Goal: Information Seeking & Learning: Learn about a topic

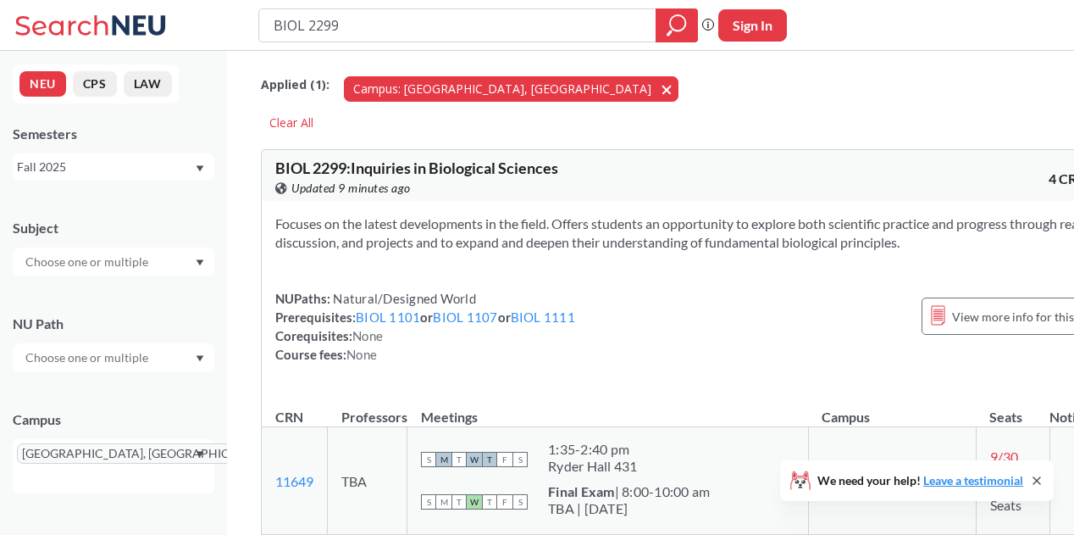
click at [478, 86] on button "Campus: [GEOGRAPHIC_DATA], [GEOGRAPHIC_DATA] [GEOGRAPHIC_DATA], [GEOGRAPHIC_DAT…" at bounding box center [511, 88] width 335 height 25
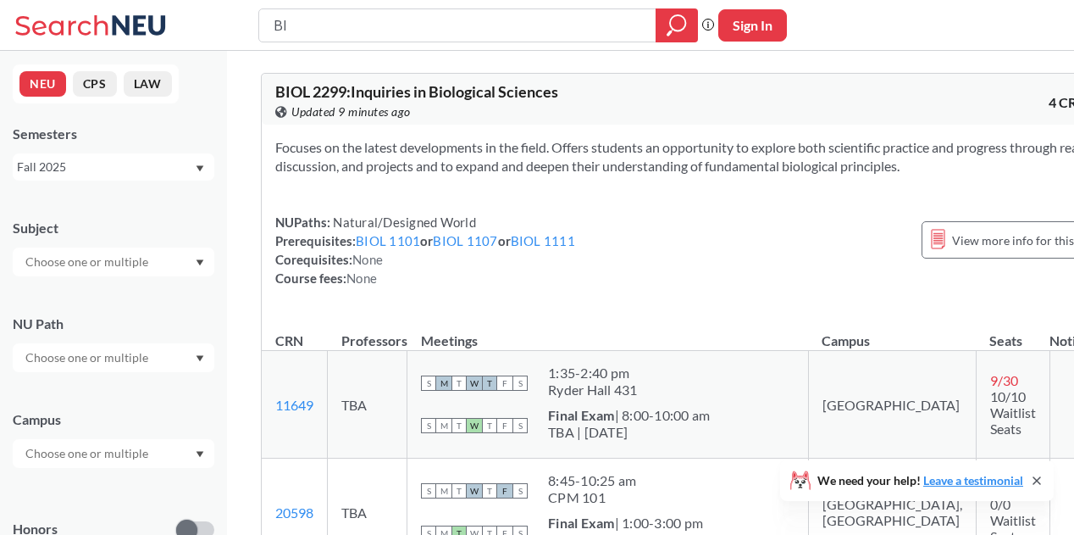
type input "B"
click at [105, 164] on div "Fall 2025" at bounding box center [105, 167] width 177 height 19
click at [70, 196] on span "Spring 2026" at bounding box center [55, 204] width 67 height 19
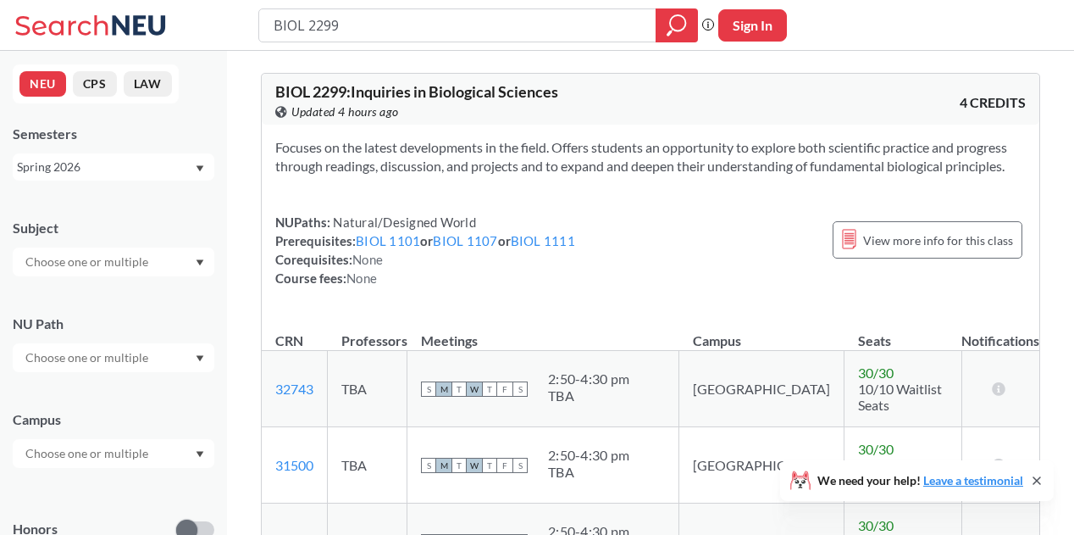
drag, startPoint x: 446, startPoint y: 36, endPoint x: 271, endPoint y: 31, distance: 174.6
click at [272, 31] on input "BIOL 2299" at bounding box center [458, 25] width 372 height 29
click at [387, 11] on input "BIOL 2299" at bounding box center [458, 25] width 372 height 29
type input "B"
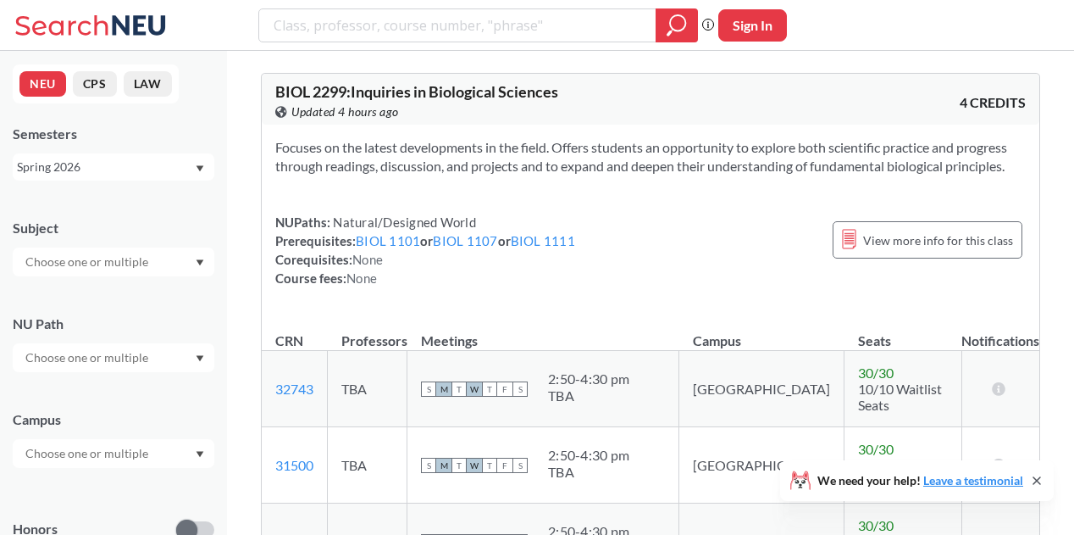
click at [134, 447] on input "text" at bounding box center [88, 453] width 142 height 20
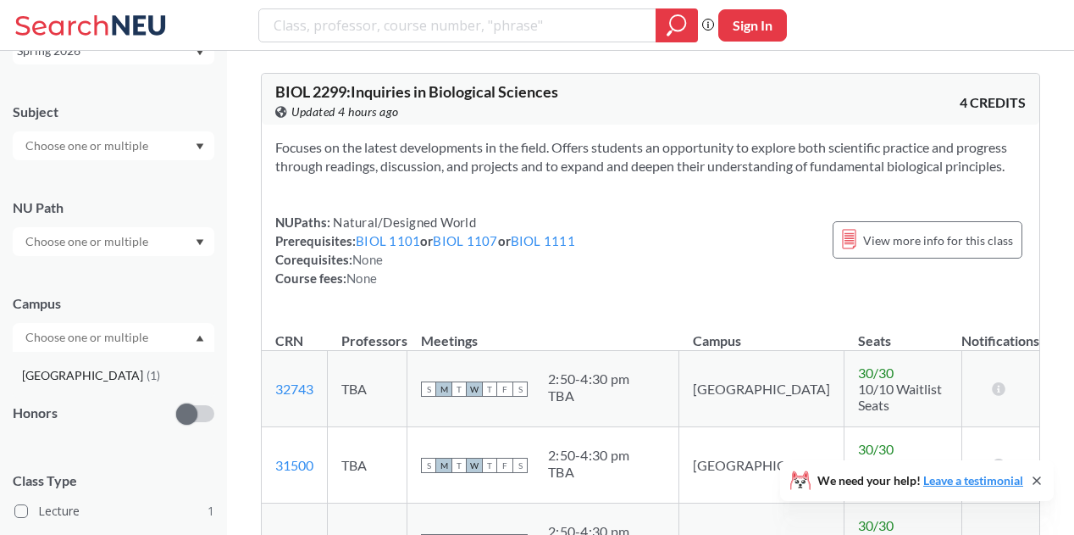
scroll to position [143, 0]
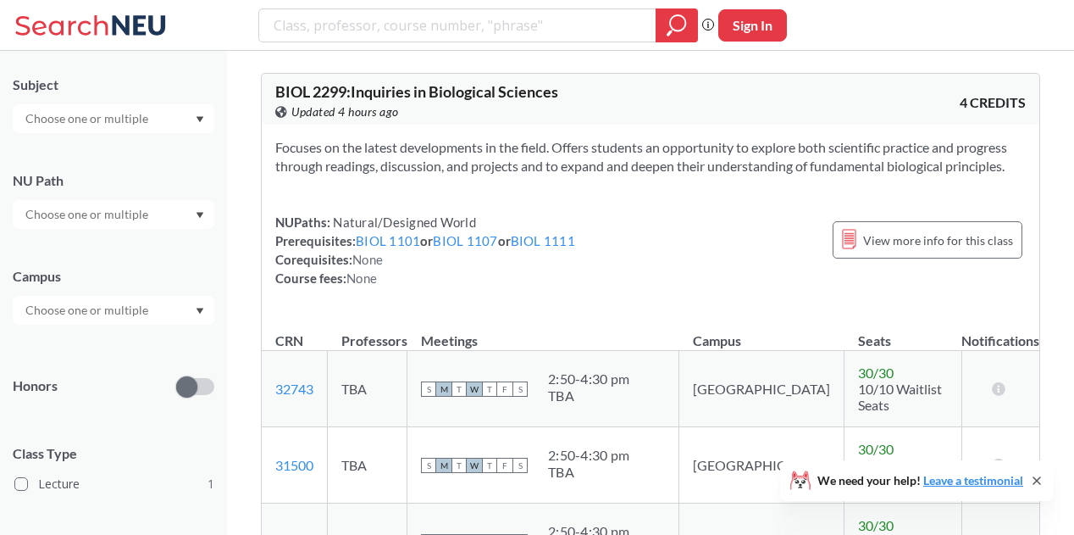
click at [175, 255] on div "Campus" at bounding box center [114, 287] width 202 height 75
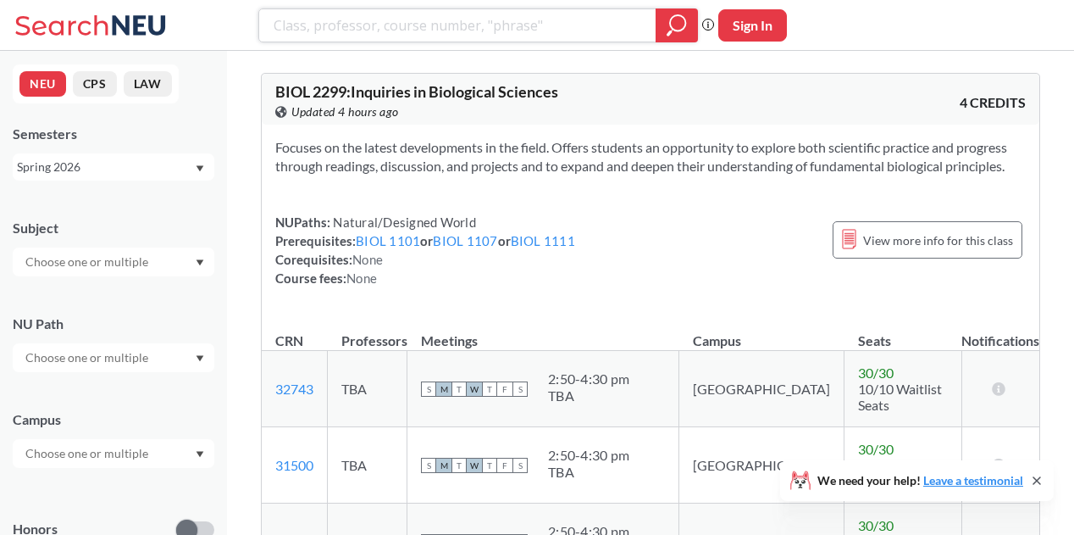
click at [500, 18] on input "search" at bounding box center [458, 25] width 372 height 29
type input "\"
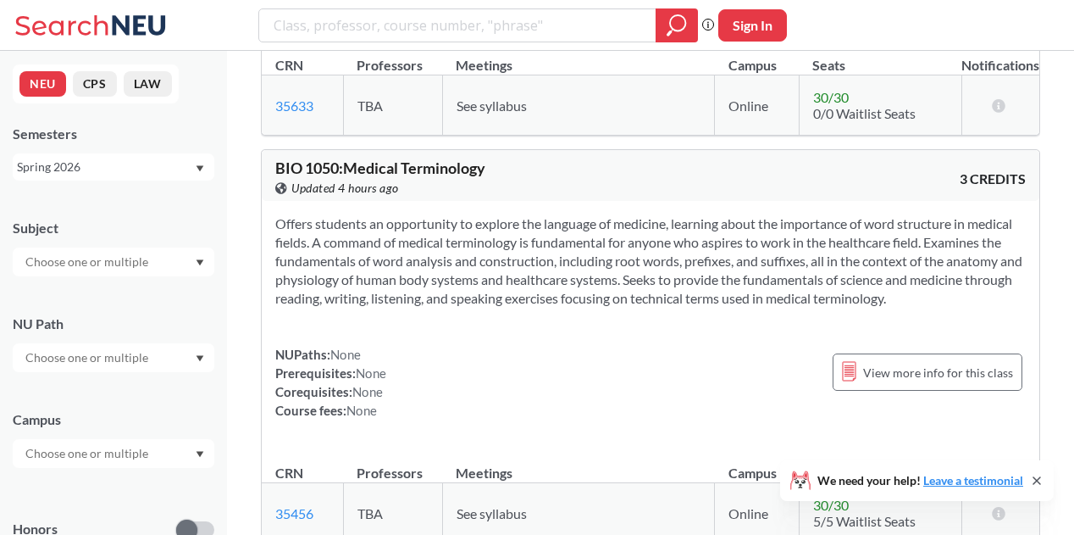
scroll to position [16262, 0]
click at [110, 356] on input "text" at bounding box center [88, 357] width 142 height 20
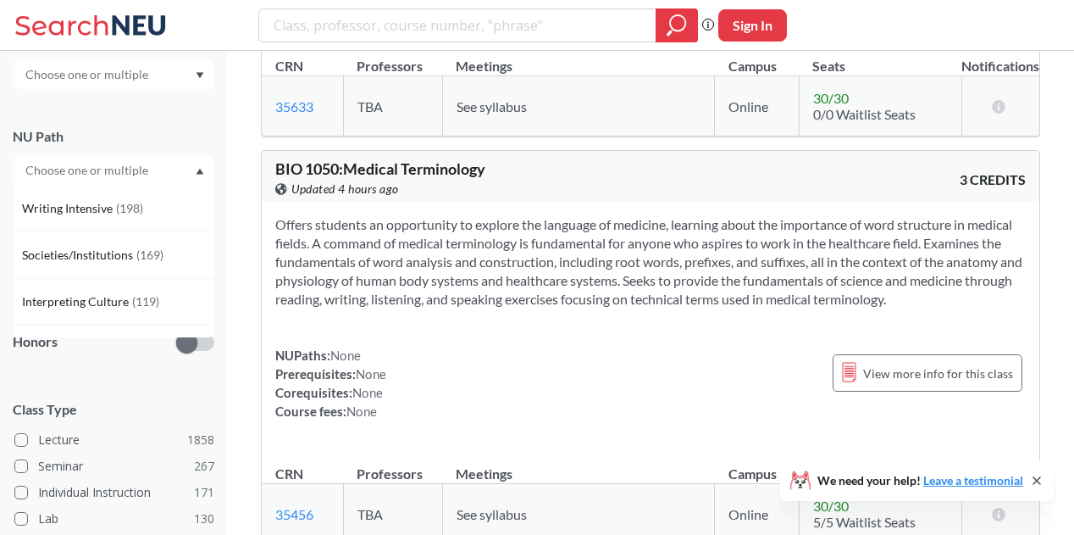
scroll to position [189, 0]
click at [89, 386] on div "Class Type Lecture 1858 Seminar 267 Individual Instruction 171 Lab 130 Studio 1…" at bounding box center [114, 509] width 202 height 256
click at [148, 265] on input "text" at bounding box center [88, 264] width 142 height 20
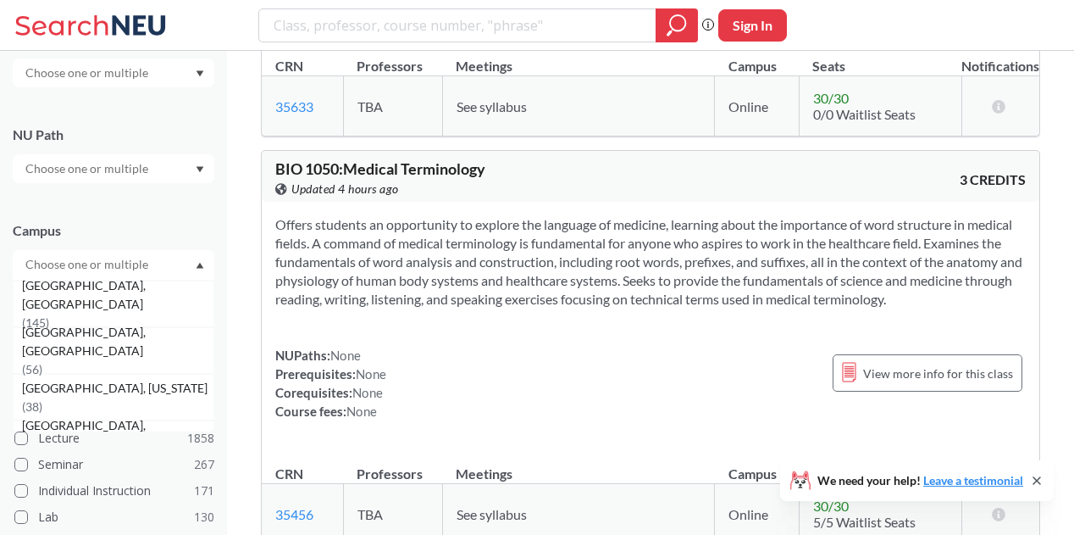
scroll to position [107, 0]
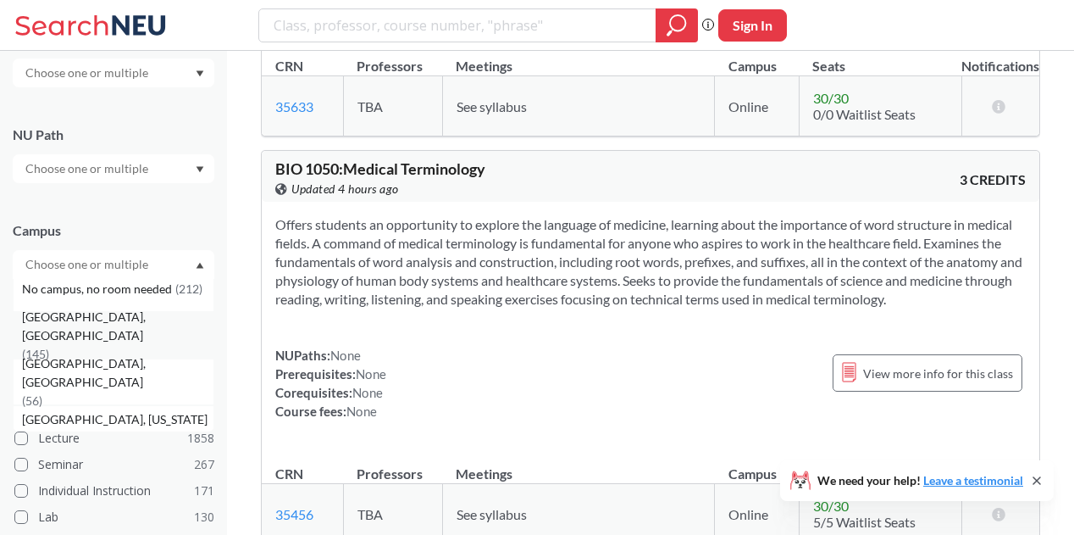
click at [120, 346] on div "[GEOGRAPHIC_DATA], [GEOGRAPHIC_DATA] ( 145 )" at bounding box center [114, 335] width 202 height 47
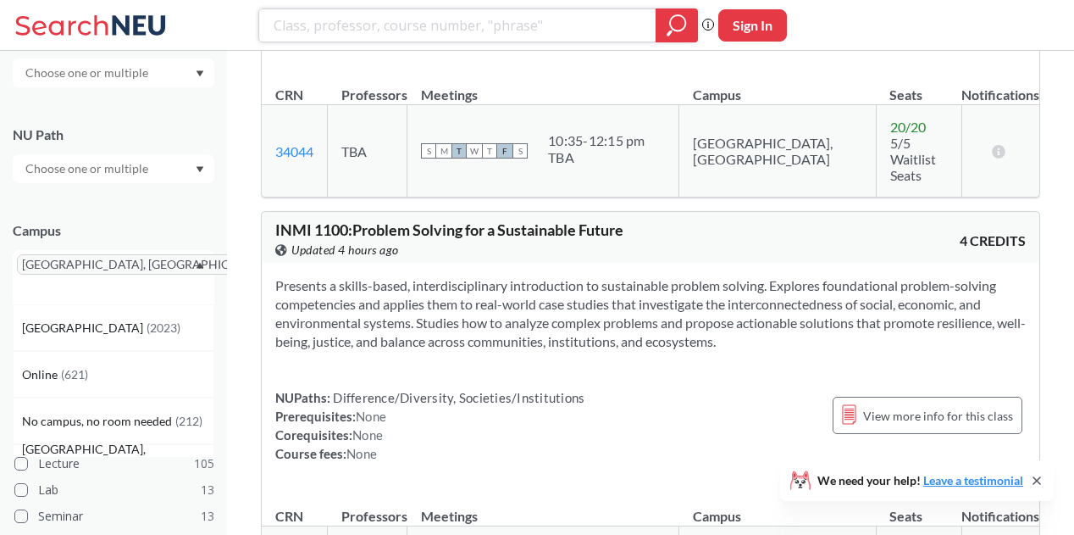
scroll to position [471, 0]
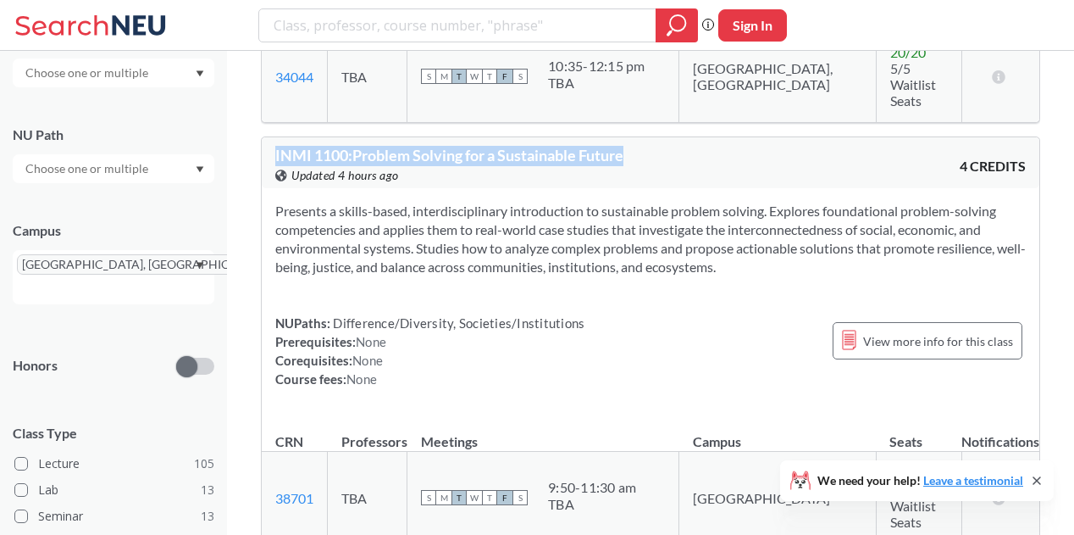
drag, startPoint x: 273, startPoint y: 126, endPoint x: 657, endPoint y: 123, distance: 383.9
click at [657, 137] on div "INMI 1100 : Problem Solving for a Sustainable Future View this course on Banner…" at bounding box center [651, 162] width 778 height 51
copy span "INMI 1100 : Problem Solving for a Sustainable Future"
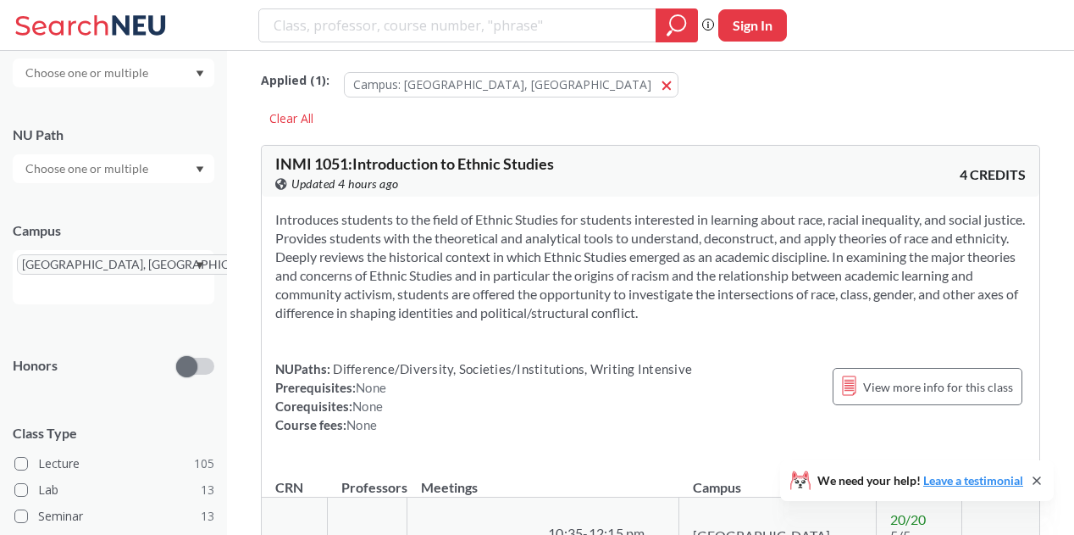
scroll to position [201, 0]
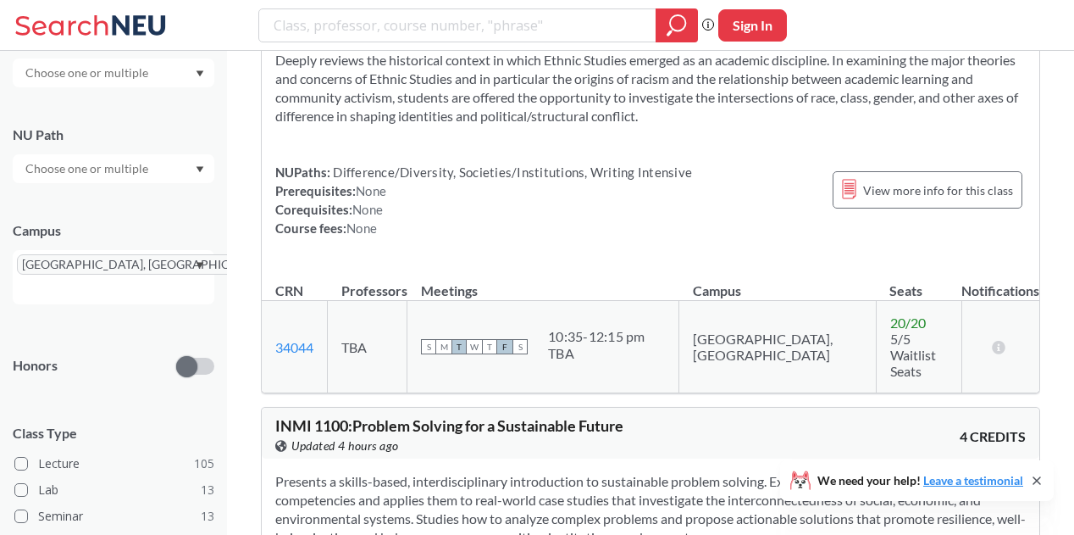
click at [372, 84] on section "Introduces students to the field of Ethnic Studies for students interested in l…" at bounding box center [650, 70] width 751 height 112
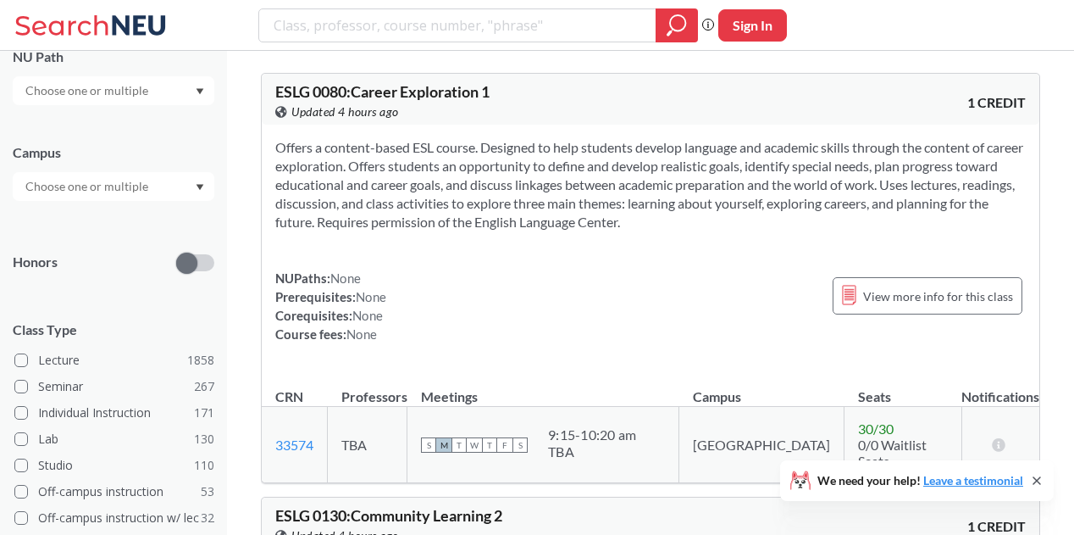
scroll to position [112, 0]
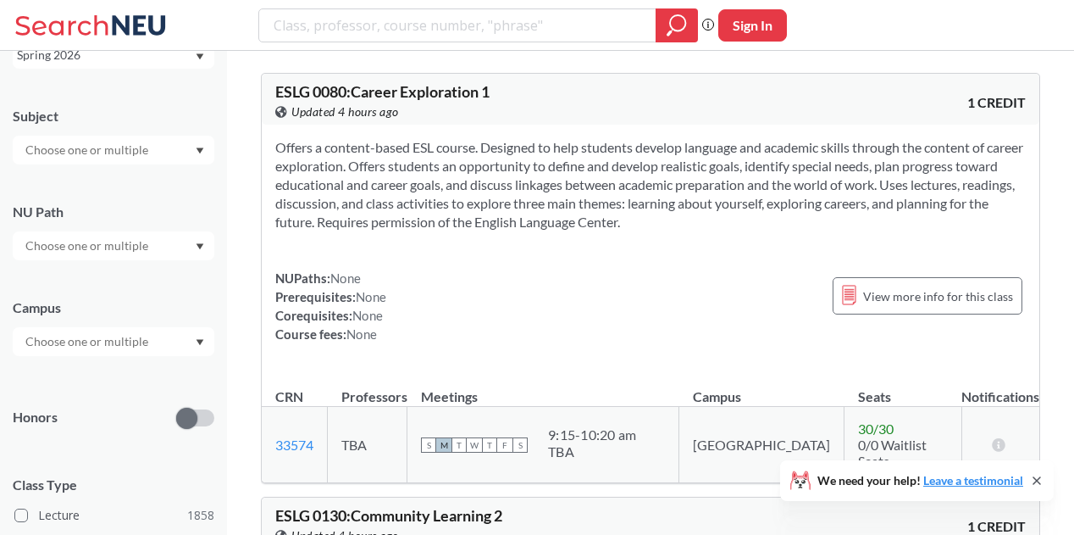
click at [138, 336] on input "text" at bounding box center [88, 341] width 142 height 20
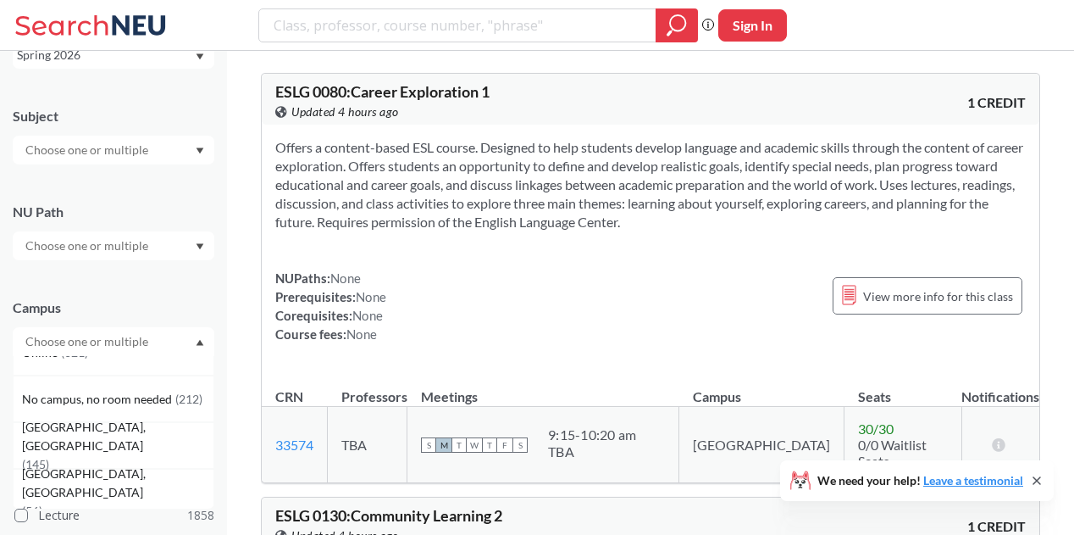
scroll to position [66, 0]
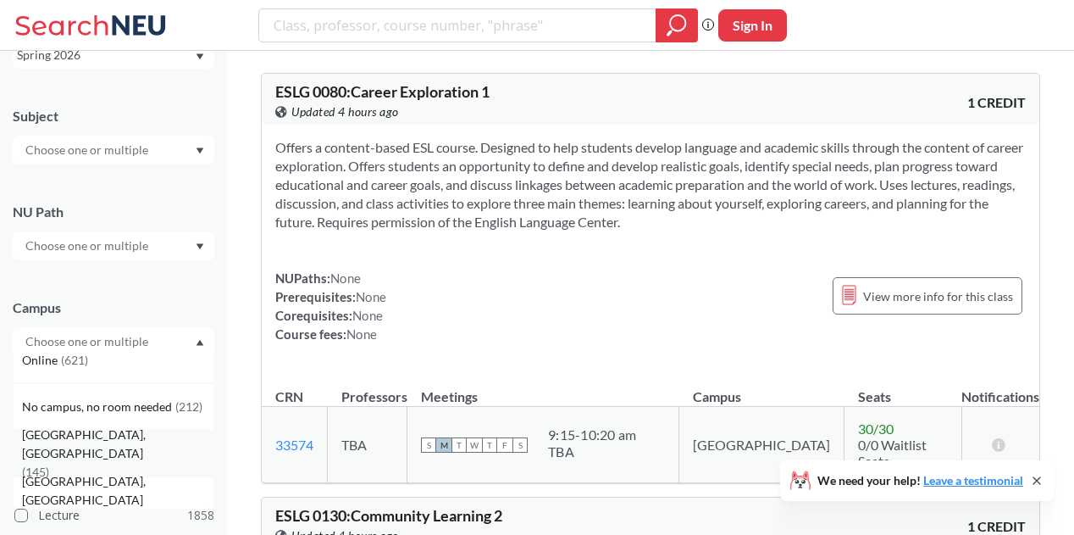
click at [113, 443] on div "[GEOGRAPHIC_DATA], [GEOGRAPHIC_DATA] ( 145 )" at bounding box center [117, 453] width 191 height 56
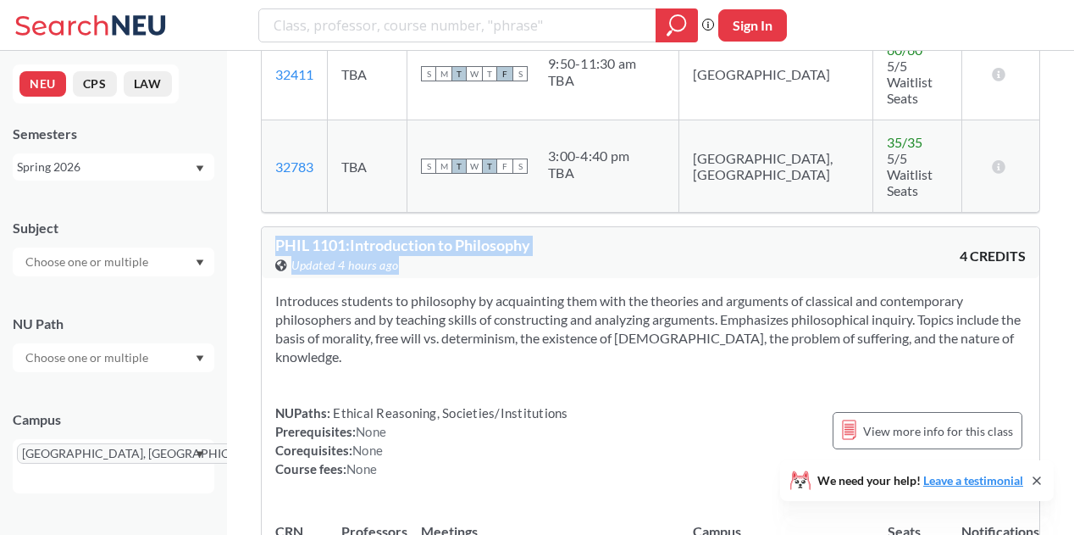
drag, startPoint x: 274, startPoint y: 80, endPoint x: 559, endPoint y: 91, distance: 285.7
click at [559, 227] on div "PHIL 1101 : Introduction to Philosophy View this course on Banner. Updated 4 ho…" at bounding box center [651, 252] width 778 height 51
click at [315, 227] on div "PHIL 1101 : Introduction to Philosophy View this course on Banner. Updated 4 ho…" at bounding box center [651, 252] width 778 height 51
drag, startPoint x: 273, startPoint y: 77, endPoint x: 554, endPoint y: 60, distance: 281.8
click at [554, 227] on div "PHIL 1101 : Introduction to Philosophy View this course on Banner. Updated 4 ho…" at bounding box center [651, 252] width 778 height 51
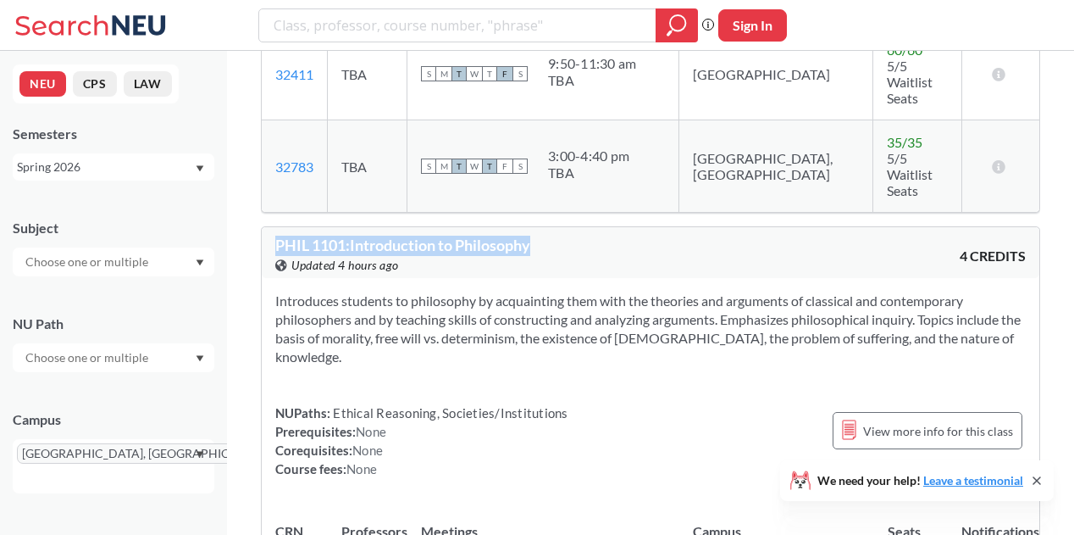
copy span "PHIL 1101 : Introduction to Philosophy"
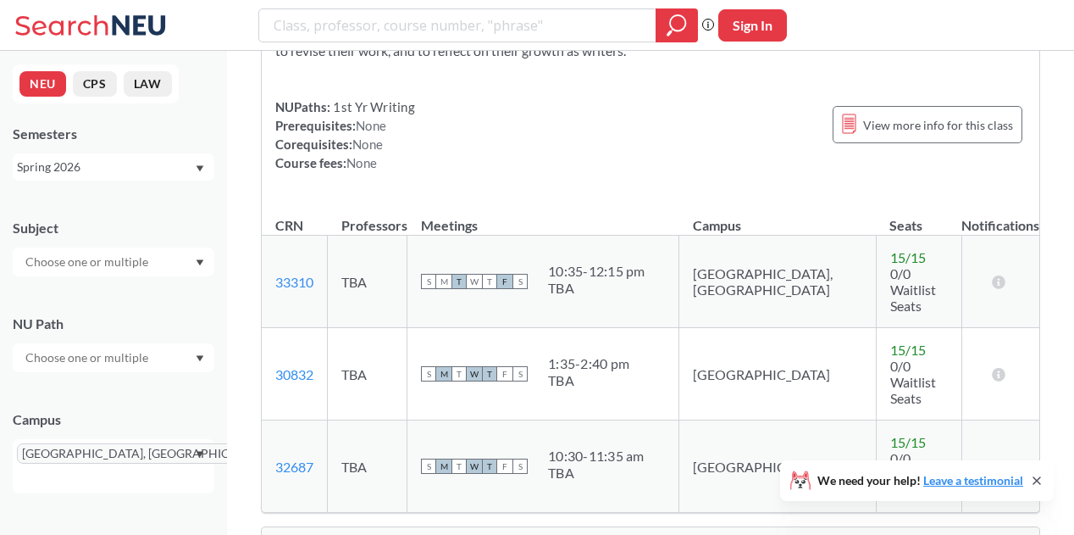
scroll to position [3438, 0]
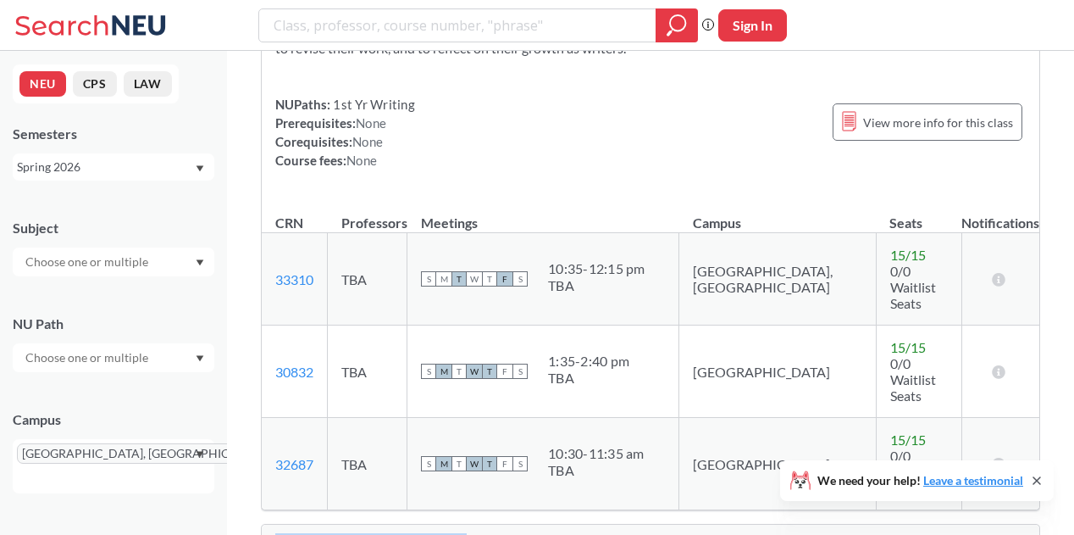
drag, startPoint x: 273, startPoint y: 122, endPoint x: 491, endPoint y: 111, distance: 218.0
copy span "HSCI 1105 : Human Nutrition"
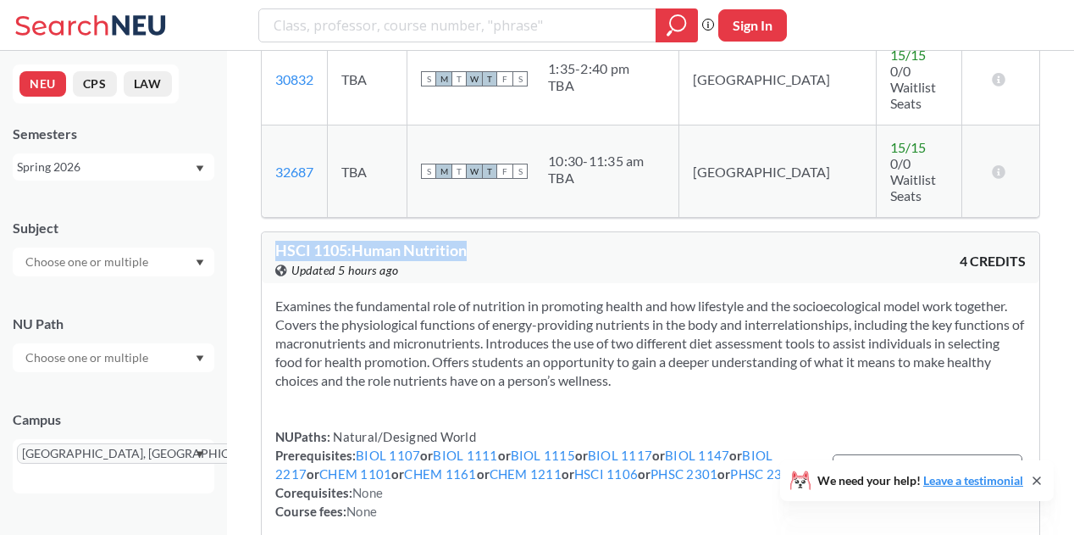
scroll to position [3732, 0]
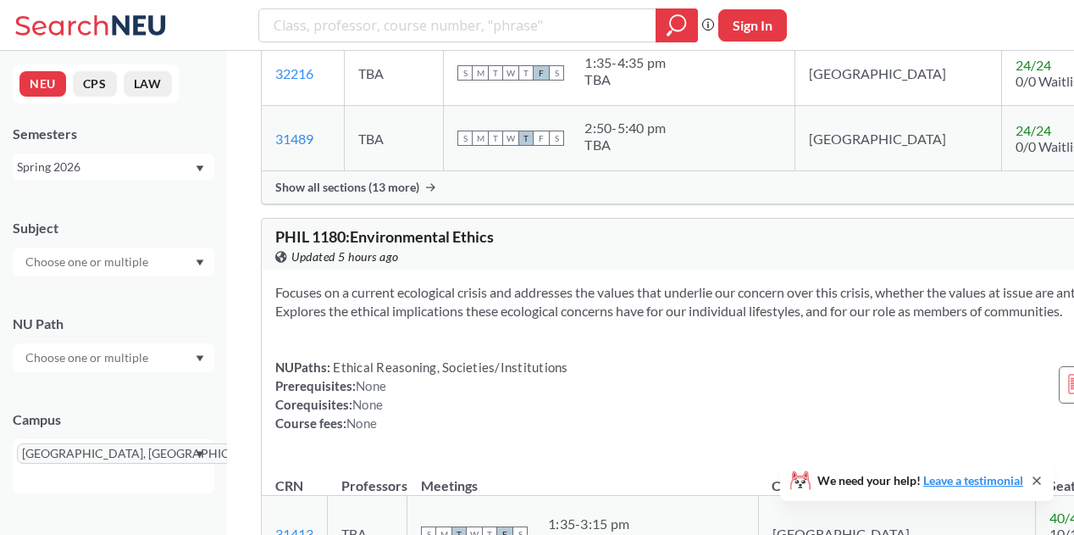
scroll to position [15066, 0]
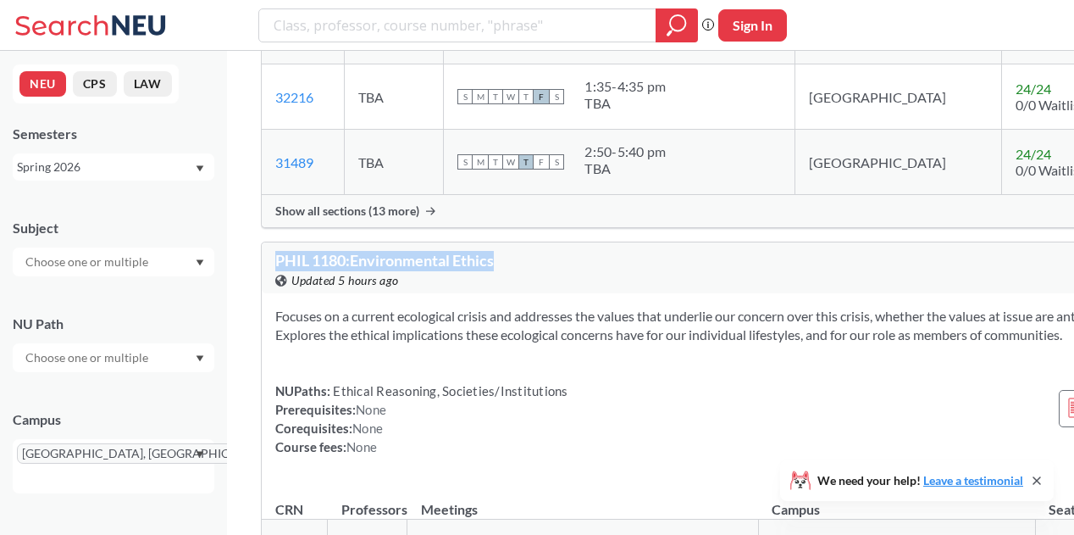
drag, startPoint x: 273, startPoint y: 130, endPoint x: 525, endPoint y: 135, distance: 251.7
click at [525, 242] on div "PHIL 1180 : Environmental Ethics View this course on Banner. Updated 5 hours ag…" at bounding box center [764, 267] width 1004 height 51
click at [525, 253] on div "PHIL 1180 : Environmental Ethics View this course on Banner. Updated 5 hours ago" at bounding box center [519, 271] width 489 height 37
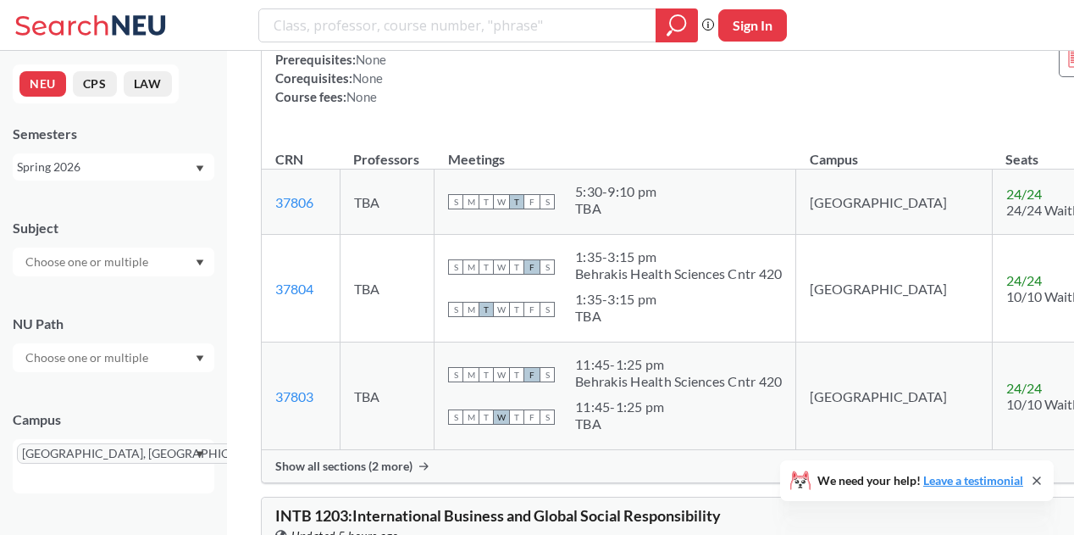
scroll to position [17403, 0]
click at [403, 458] on span "Show all sections (2 more)" at bounding box center [343, 465] width 137 height 15
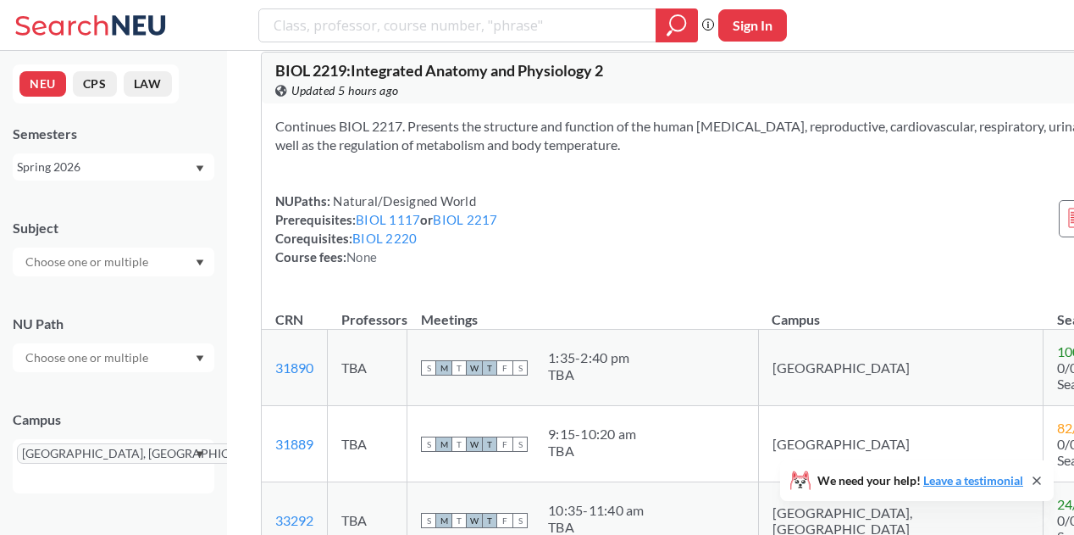
scroll to position [30606, 0]
click at [402, 225] on link "BIOL 1117" at bounding box center [388, 217] width 64 height 15
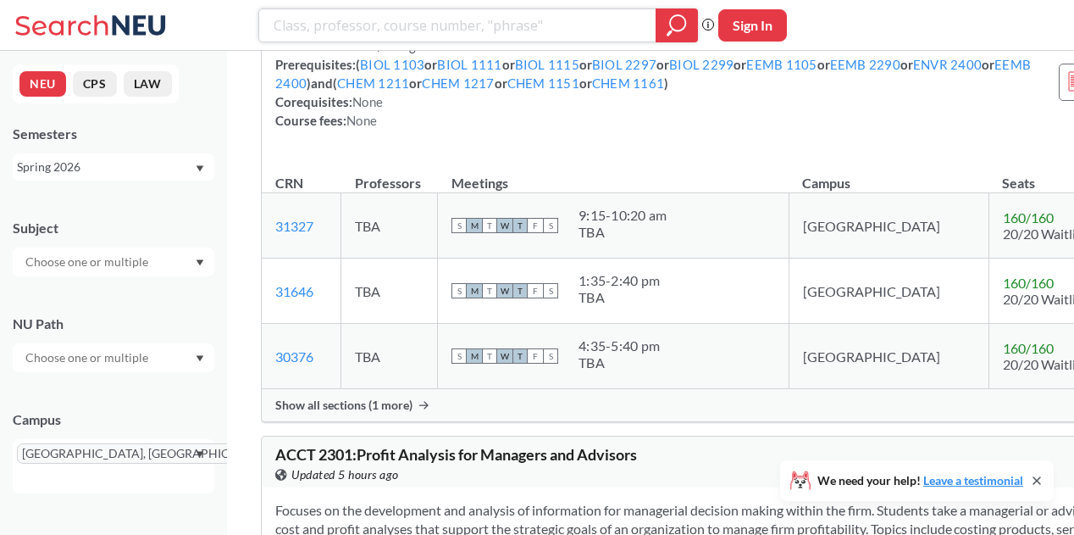
scroll to position [35871, 0]
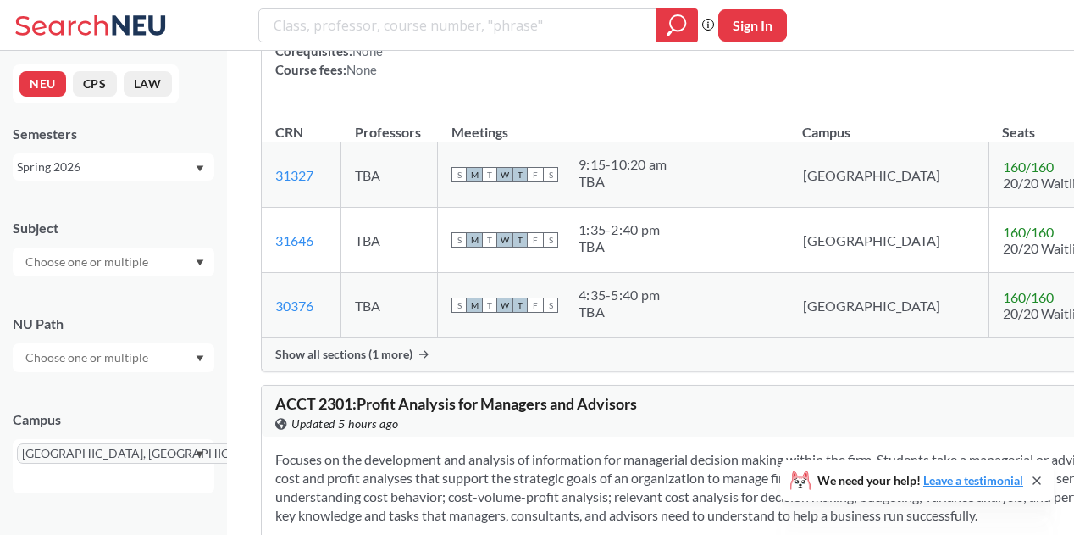
click at [330, 362] on span "Show all sections (1 more)" at bounding box center [343, 354] width 137 height 15
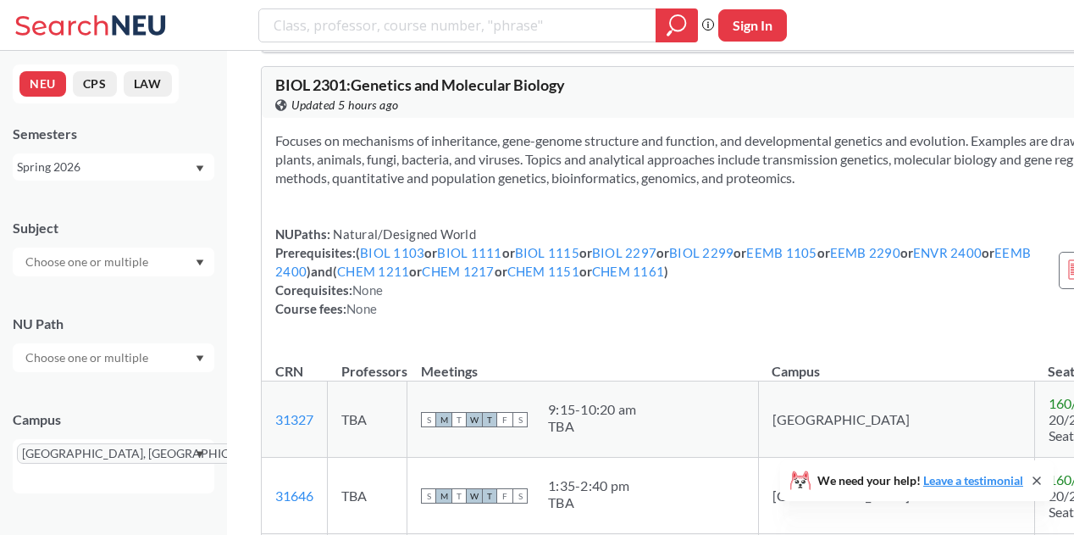
scroll to position [35634, 0]
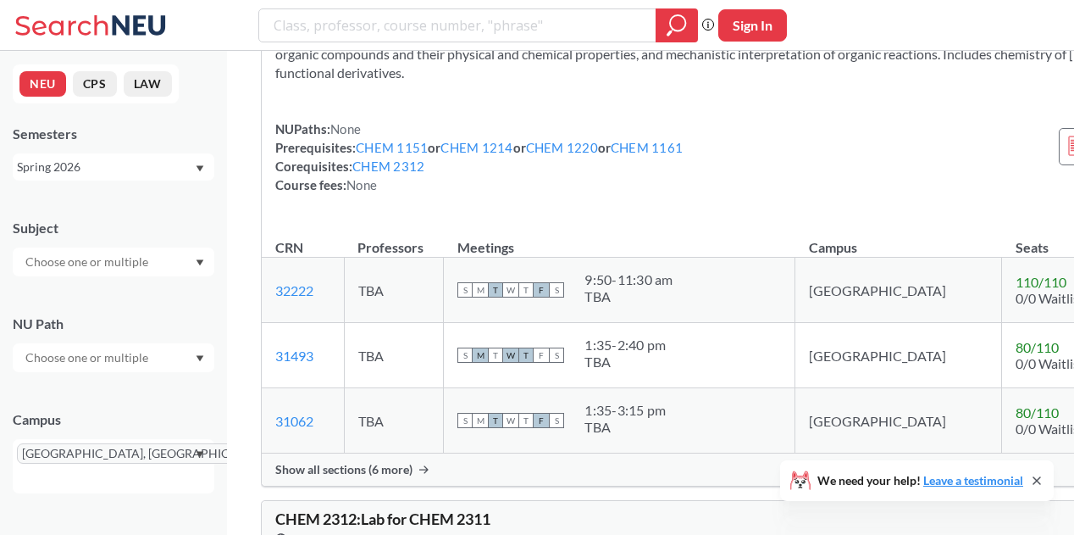
click at [359, 453] on div "Show all sections (6 more)" at bounding box center [764, 469] width 1004 height 32
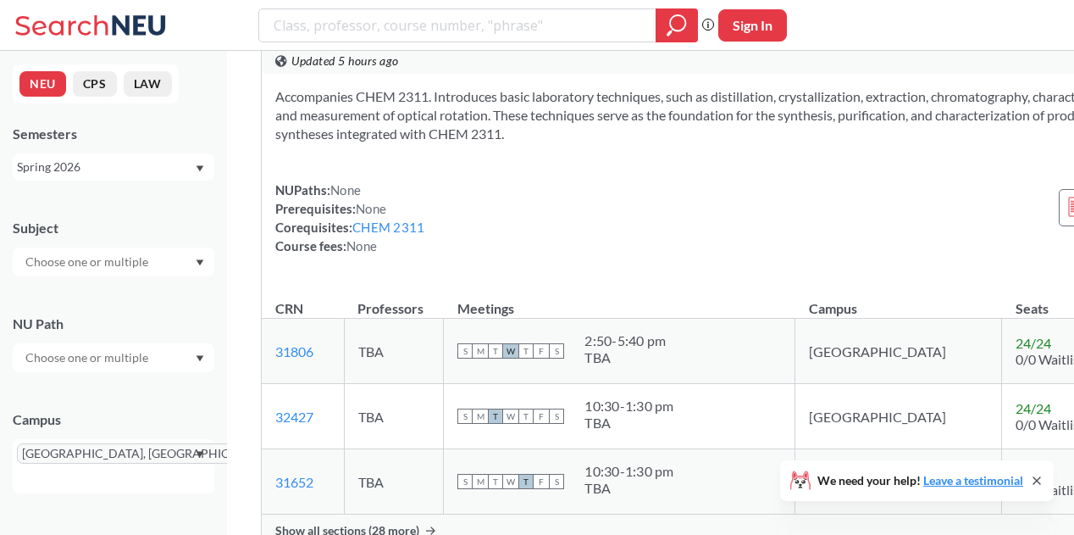
scroll to position [40211, 0]
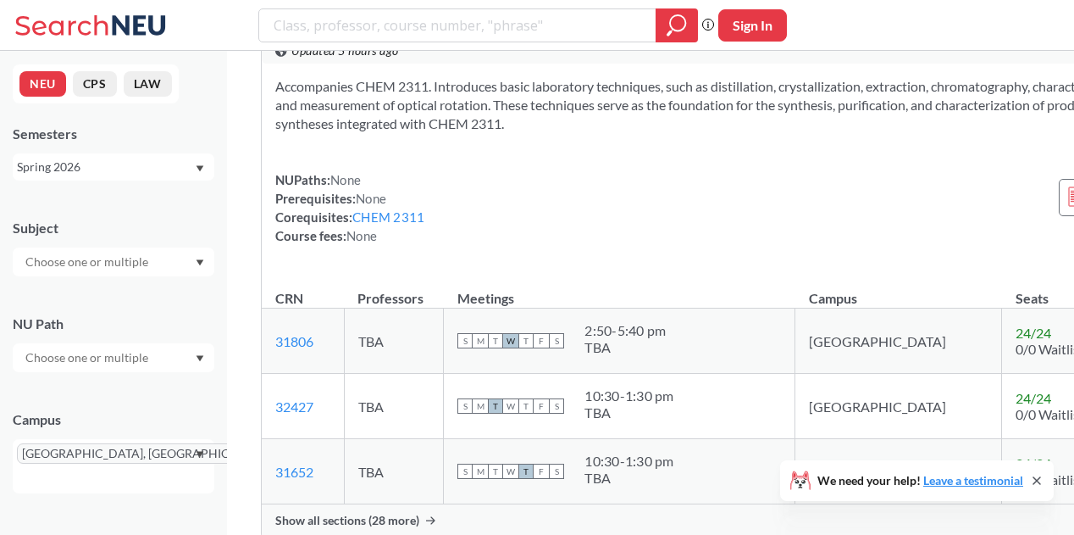
click at [391, 504] on div "Show all sections (28 more)" at bounding box center [764, 520] width 1004 height 32
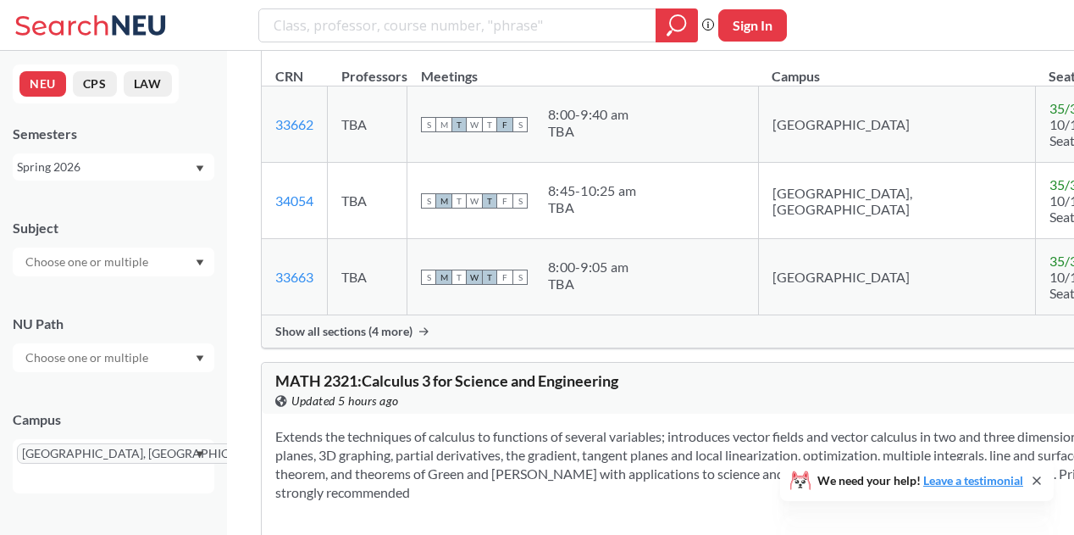
scroll to position [43148, 0]
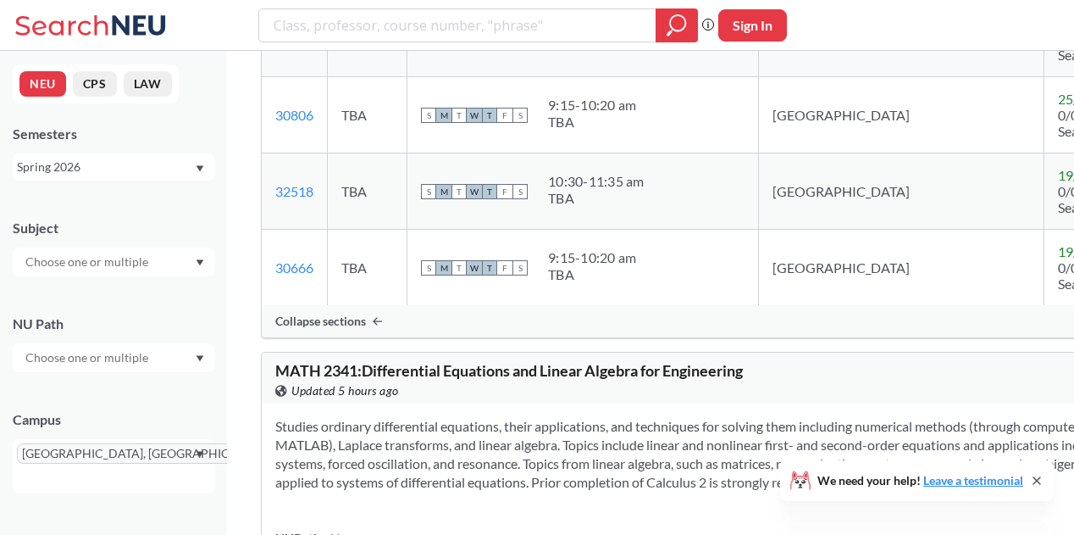
scroll to position [44643, 0]
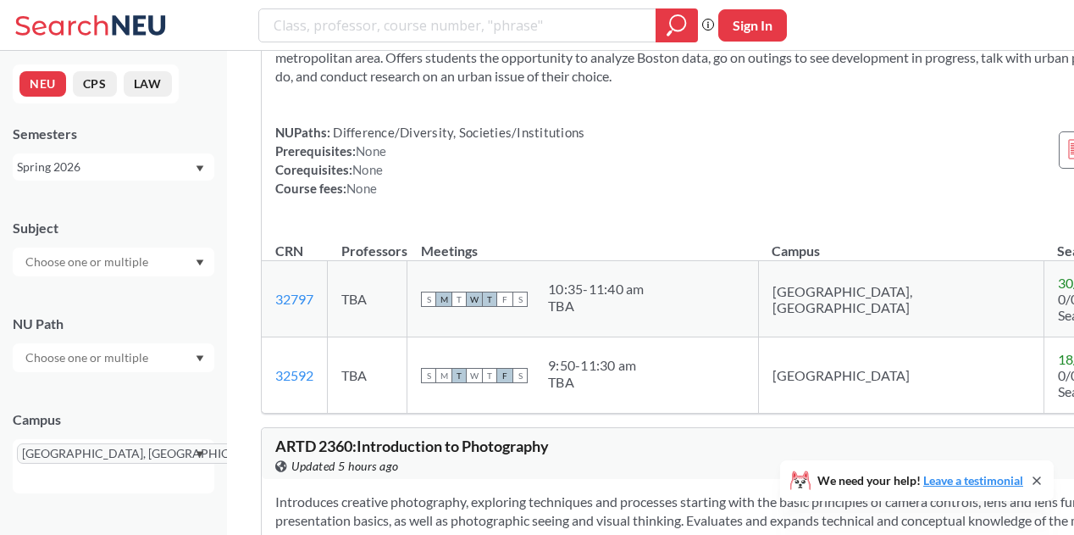
scroll to position [46751, 0]
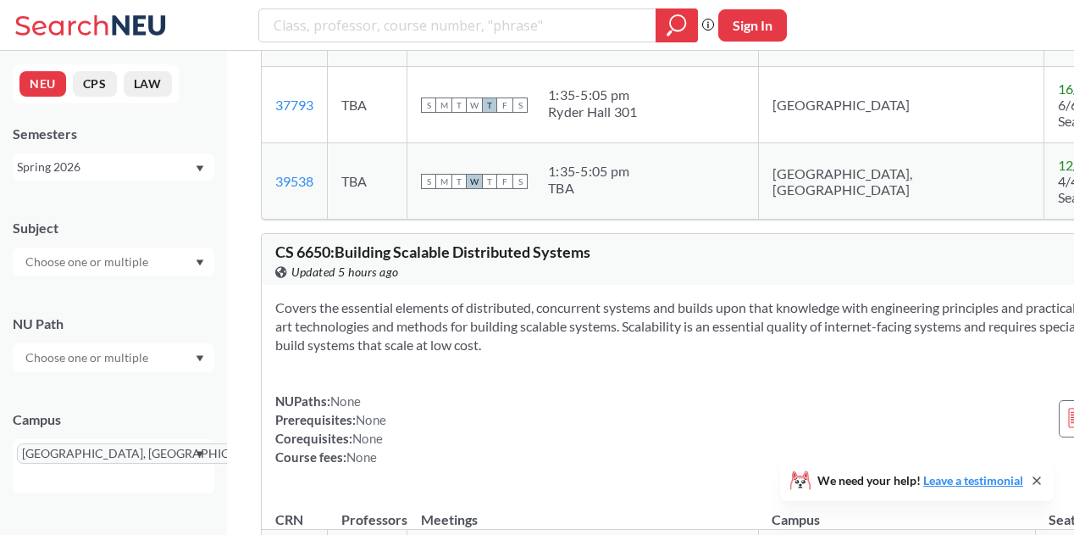
scroll to position [76611, 0]
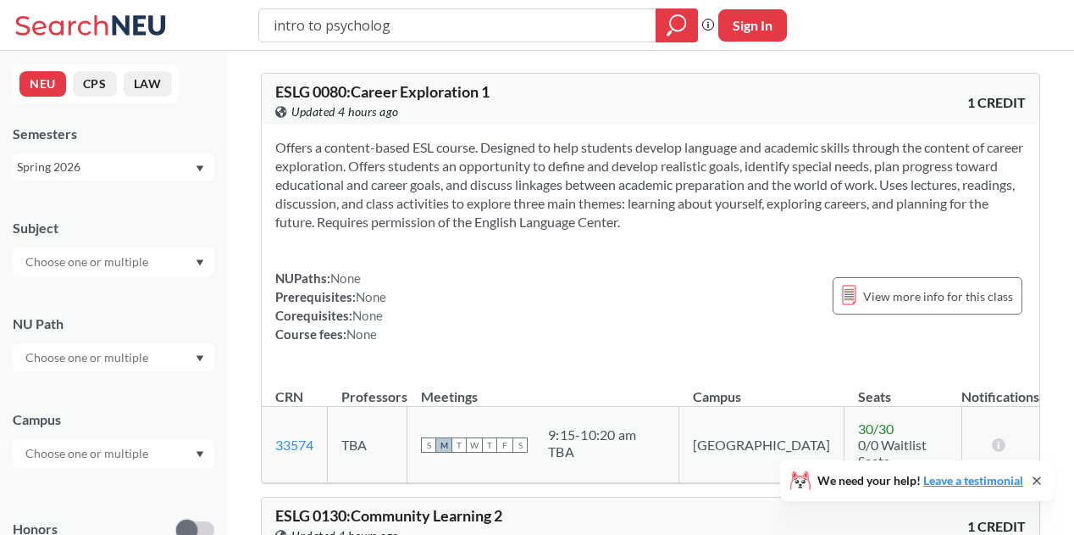
type input "intro to psychology"
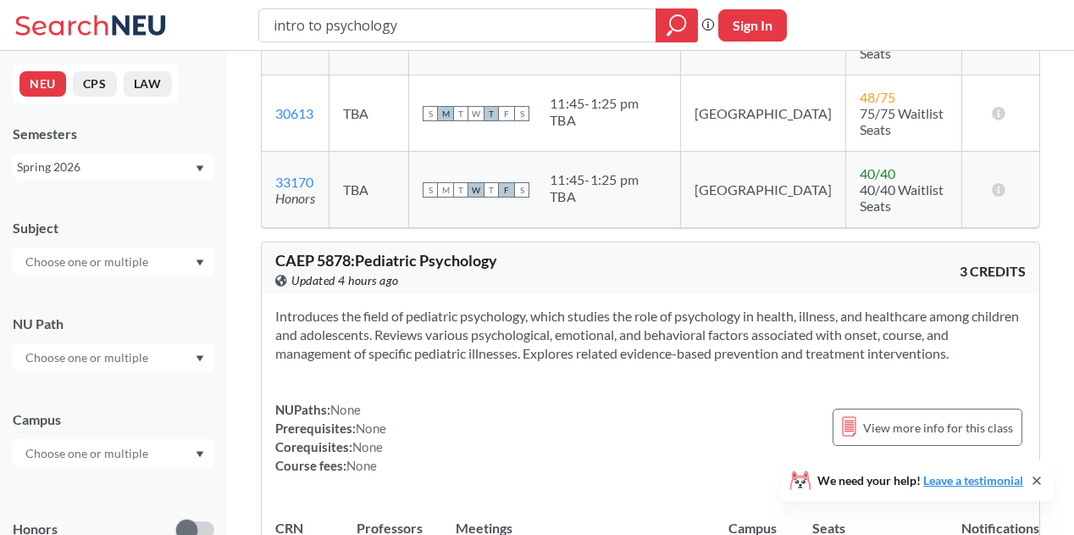
scroll to position [2496, 0]
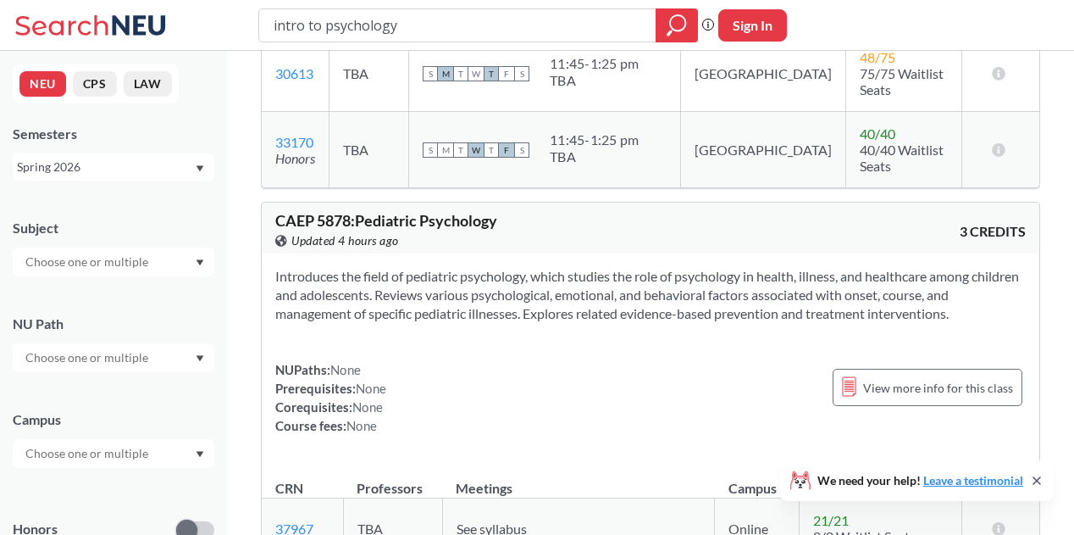
drag, startPoint x: 419, startPoint y: 30, endPoint x: 165, endPoint y: 23, distance: 253.4
click at [165, 23] on div "intro to psychology Phrase search guarantees the exact search appears in the re…" at bounding box center [537, 25] width 1074 height 51
type input "psyc1101"
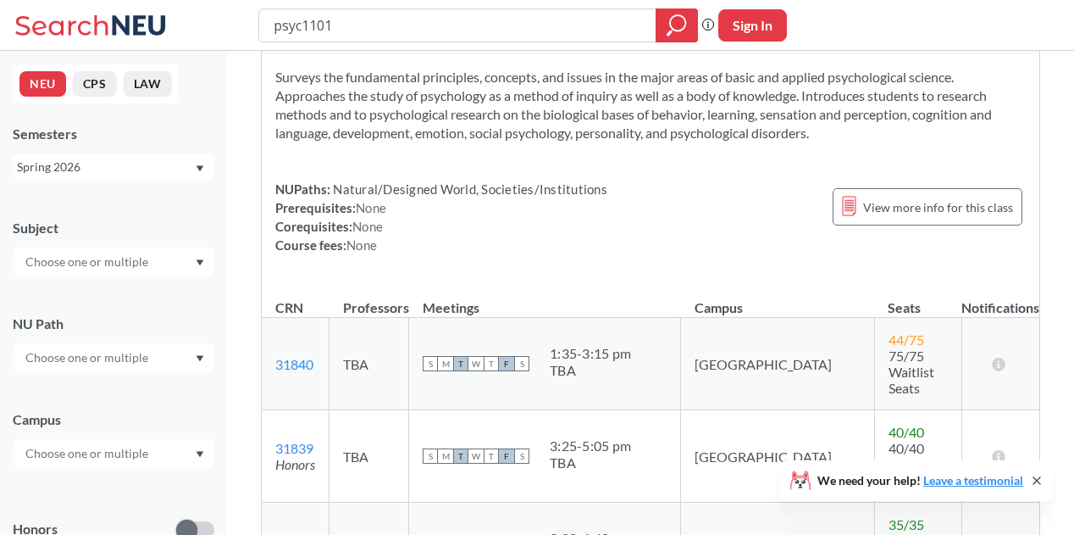
scroll to position [75, 0]
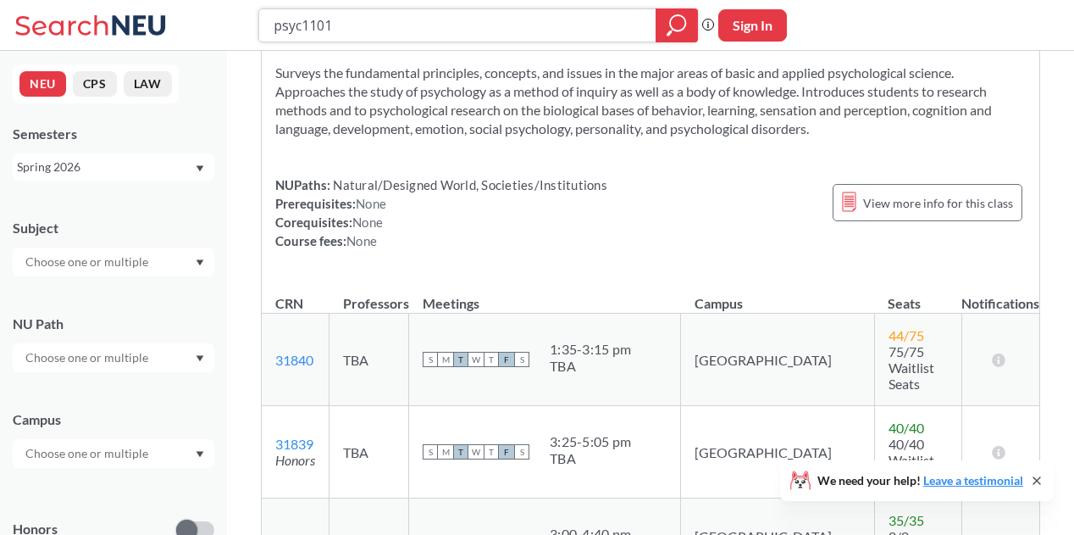
drag, startPoint x: 480, startPoint y: 28, endPoint x: 136, endPoint y: 58, distance: 344.5
click at [136, 58] on div "psyc1101 Phrase search guarantees the exact search appears in the results. Ex. …" at bounding box center [537, 410] width 1074 height 971
type input "mathematical"
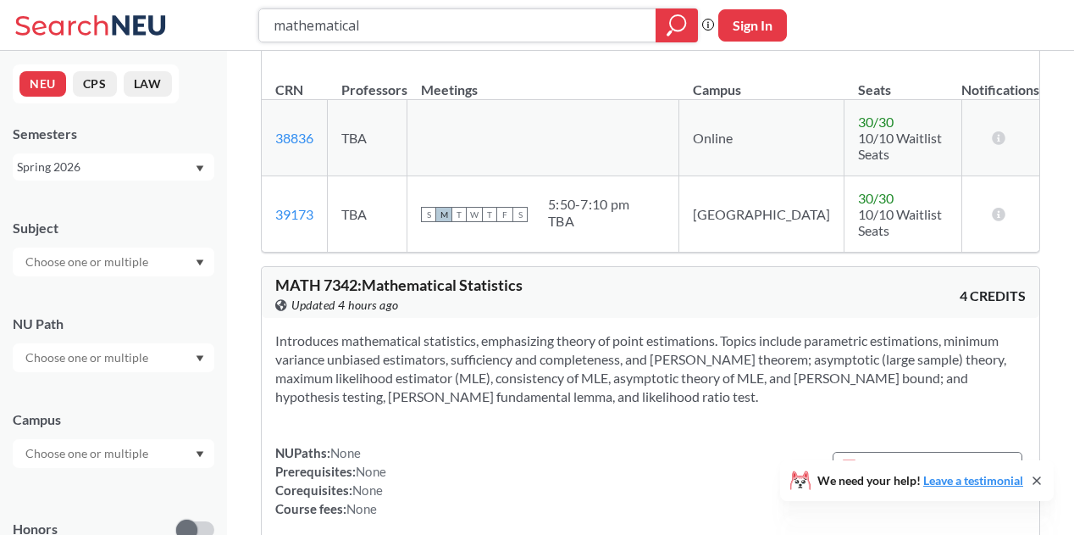
scroll to position [325, 0]
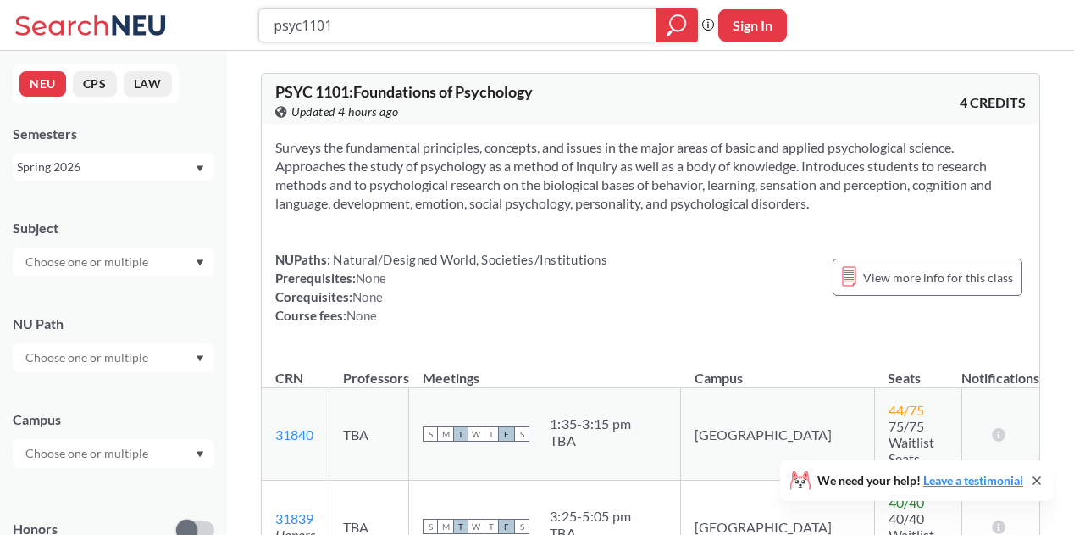
type input "intro to psychology"
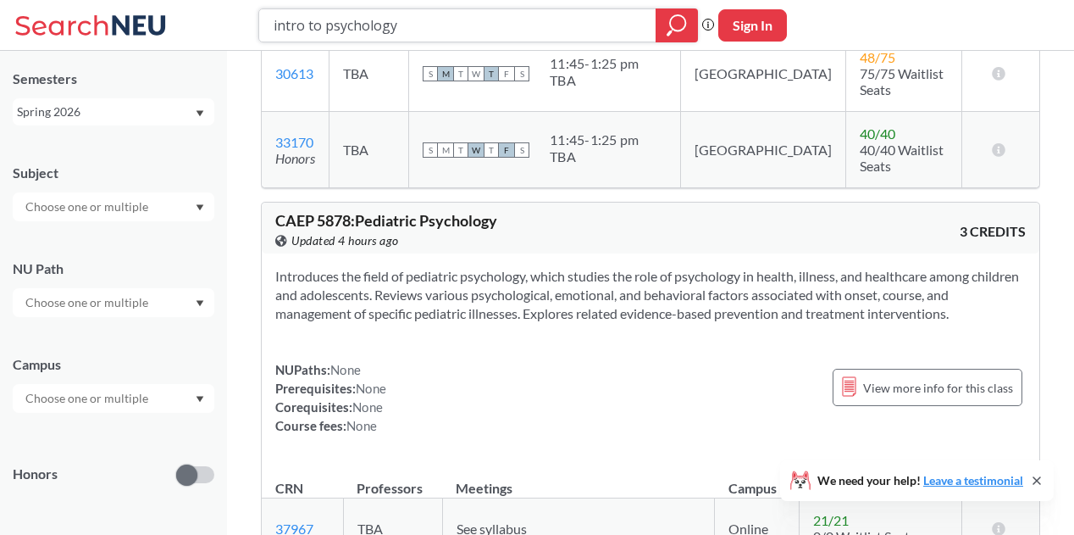
scroll to position [56, 0]
click at [116, 406] on input "text" at bounding box center [88, 397] width 142 height 20
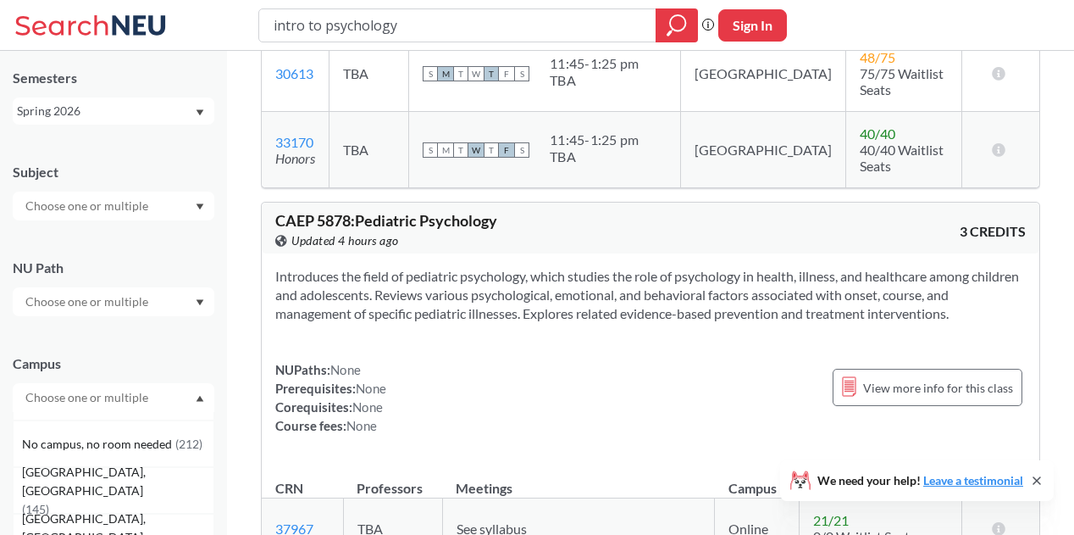
scroll to position [111, 0]
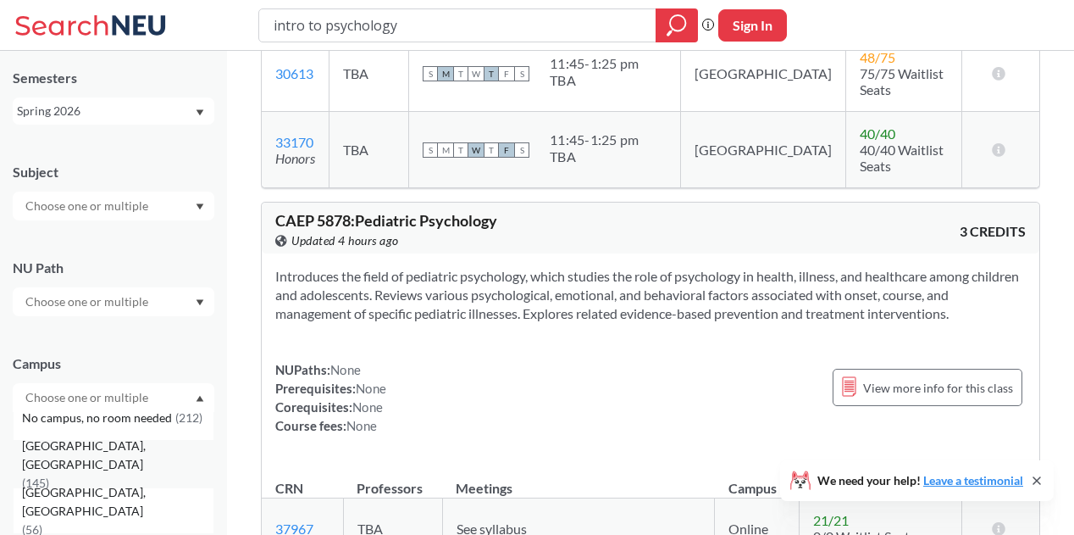
click at [93, 454] on div "[GEOGRAPHIC_DATA], [GEOGRAPHIC_DATA] ( 145 )" at bounding box center [117, 464] width 191 height 56
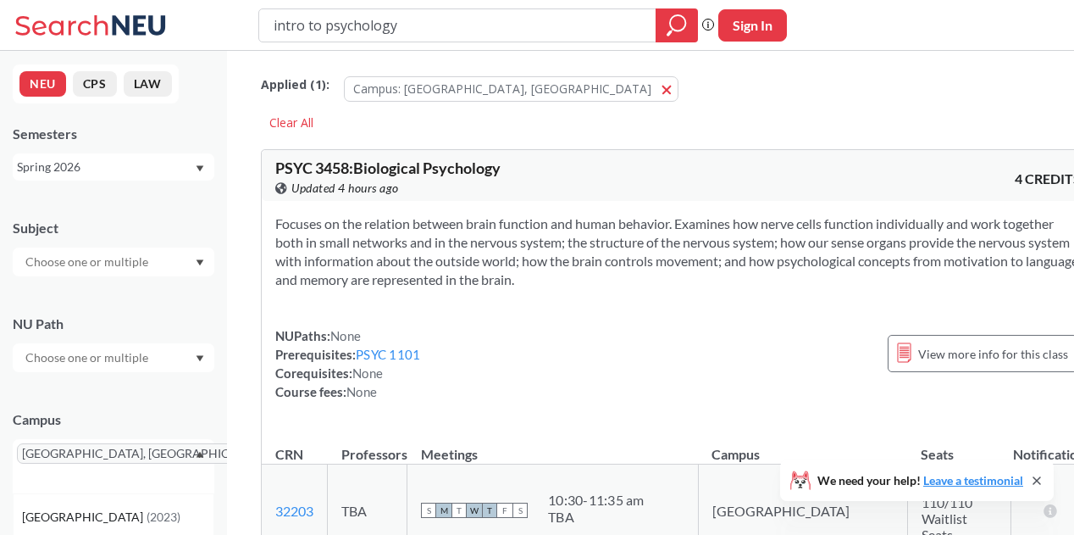
click at [503, 39] on input "intro to psychology" at bounding box center [458, 25] width 372 height 29
drag, startPoint x: 386, startPoint y: 30, endPoint x: 232, endPoint y: 30, distance: 154.2
click at [232, 30] on div "intro to psychology Phrase search guarantees the exact search appears in the re…" at bounding box center [537, 25] width 1074 height 51
type input "y"
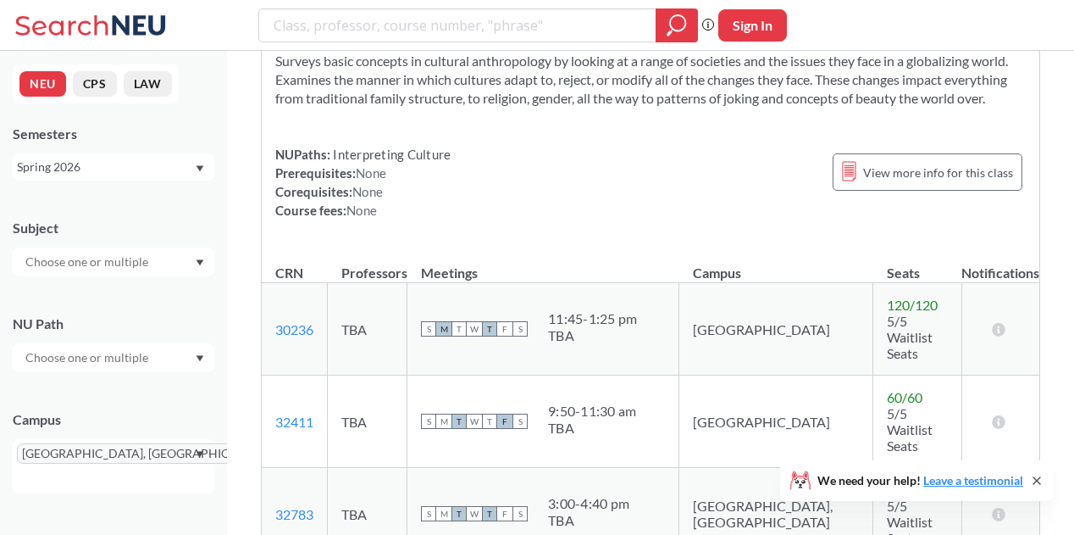
scroll to position [1138, 0]
